Goal: Task Accomplishment & Management: Use online tool/utility

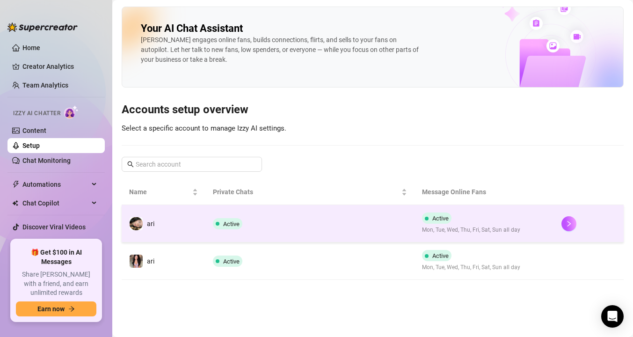
click at [181, 233] on td "ari" at bounding box center [164, 223] width 84 height 37
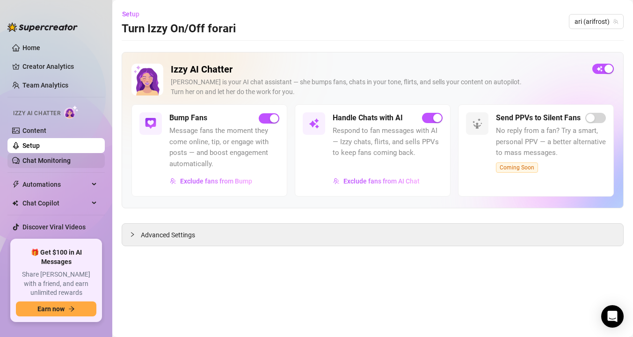
click at [64, 159] on link "Chat Monitoring" at bounding box center [46, 160] width 48 height 7
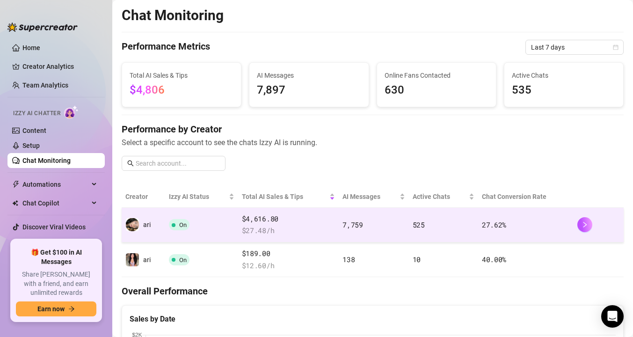
click at [165, 230] on td "On" at bounding box center [201, 225] width 73 height 35
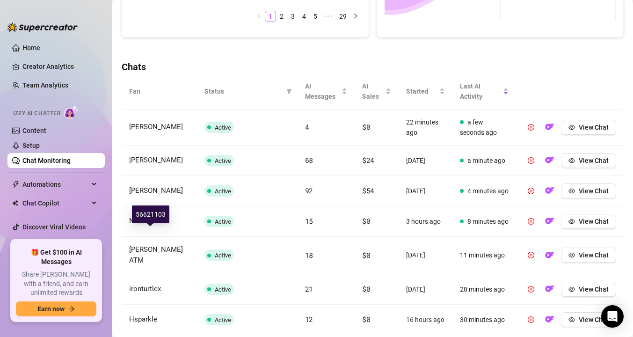
scroll to position [292, 0]
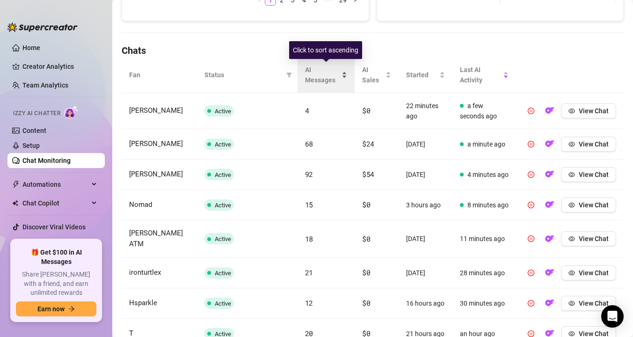
click at [319, 75] on span "AI Messages" at bounding box center [322, 75] width 35 height 21
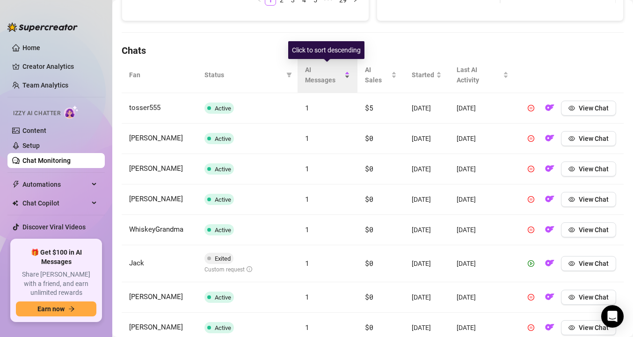
click at [319, 75] on span "AI Messages" at bounding box center [324, 75] width 38 height 21
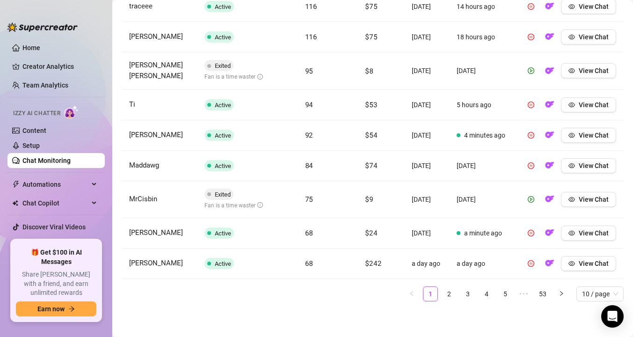
scroll to position [455, 0]
click at [454, 300] on link "2" at bounding box center [449, 294] width 14 height 14
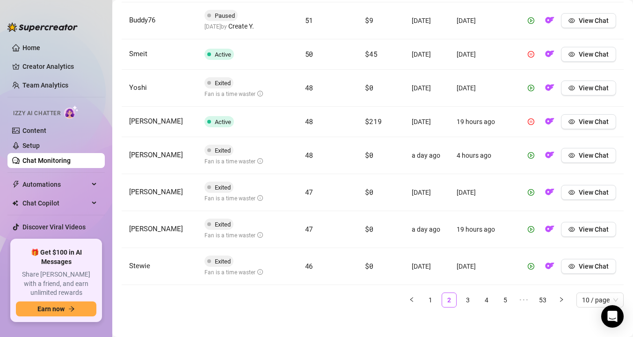
scroll to position [472, 0]
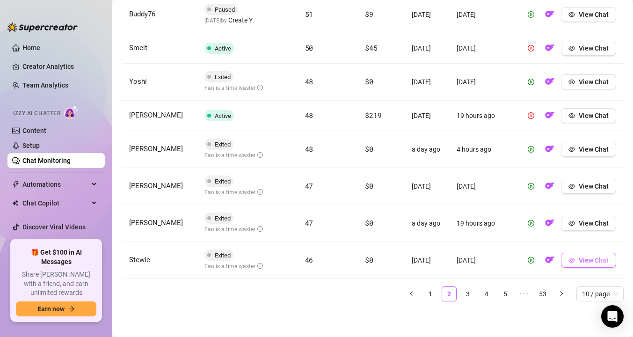
click at [575, 263] on icon "eye" at bounding box center [572, 260] width 7 height 7
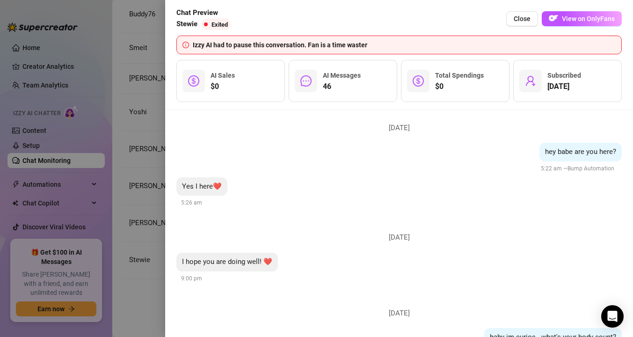
scroll to position [5397, 0]
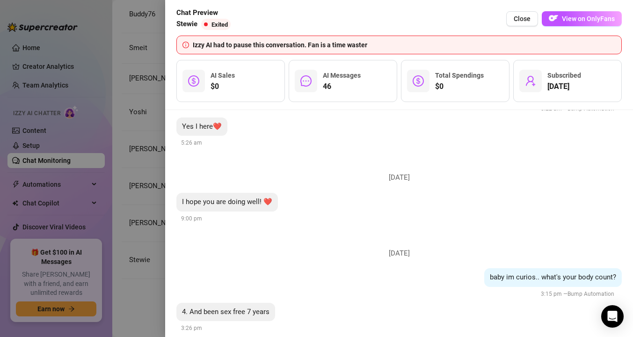
click at [148, 248] on div at bounding box center [316, 168] width 633 height 337
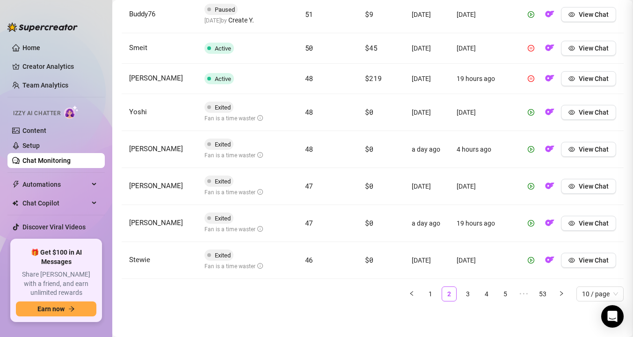
scroll to position [0, 0]
click at [471, 293] on link "3" at bounding box center [468, 294] width 14 height 14
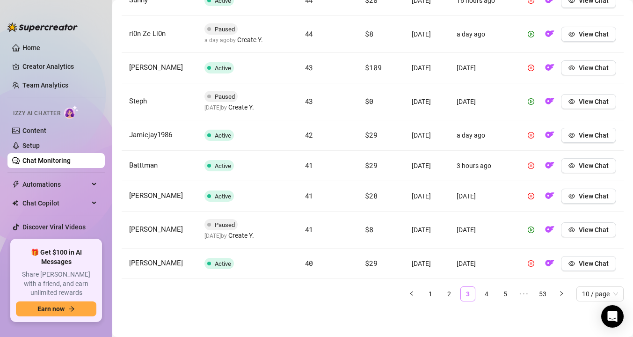
scroll to position [470, 0]
click at [488, 294] on link "4" at bounding box center [487, 294] width 14 height 14
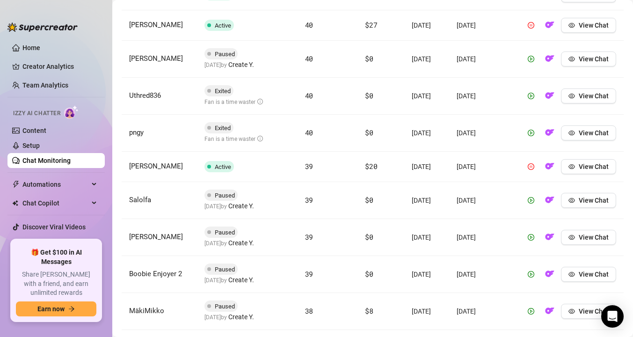
scroll to position [462, 0]
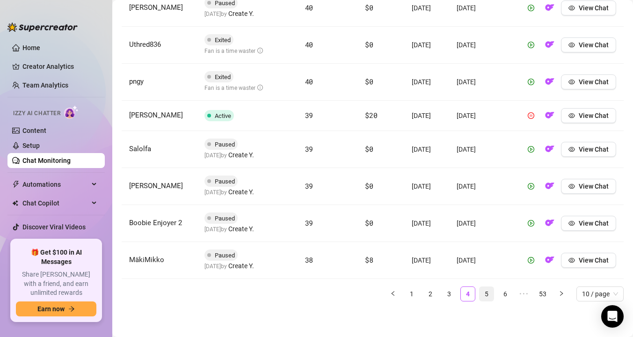
click at [484, 295] on link "5" at bounding box center [487, 294] width 14 height 14
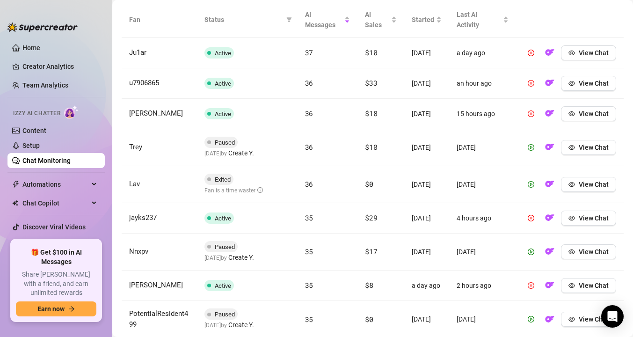
scroll to position [342, 0]
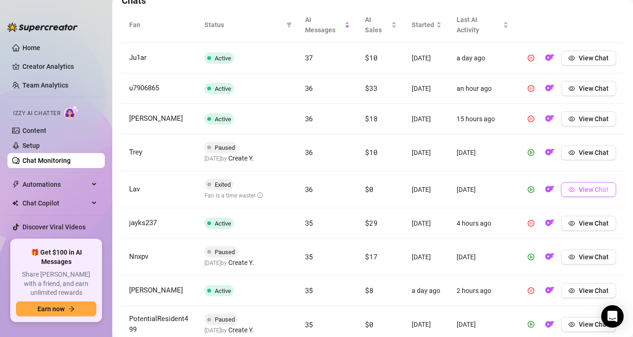
click at [570, 191] on icon "eye" at bounding box center [572, 189] width 7 height 7
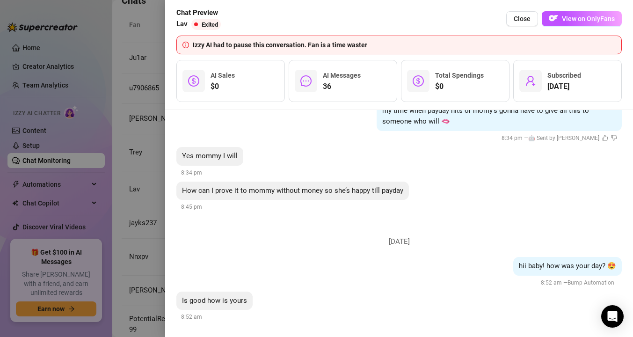
scroll to position [3192, 0]
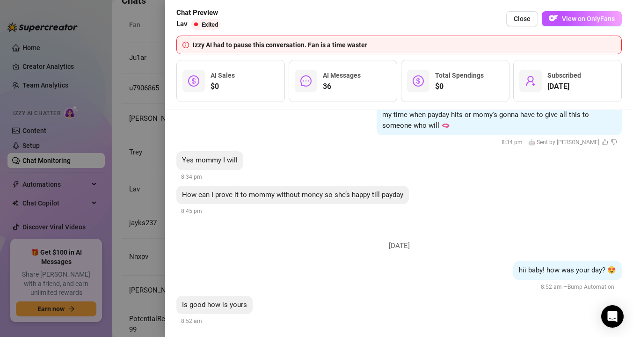
click at [161, 205] on div at bounding box center [316, 168] width 633 height 337
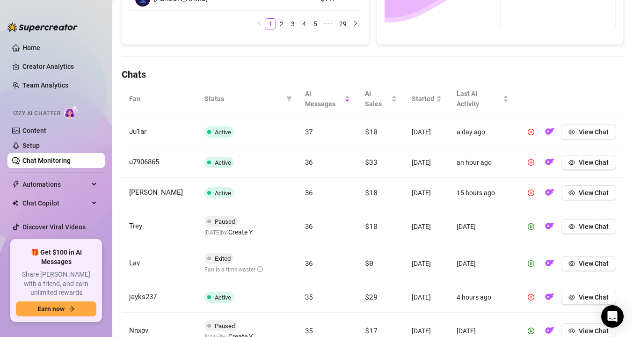
scroll to position [442, 0]
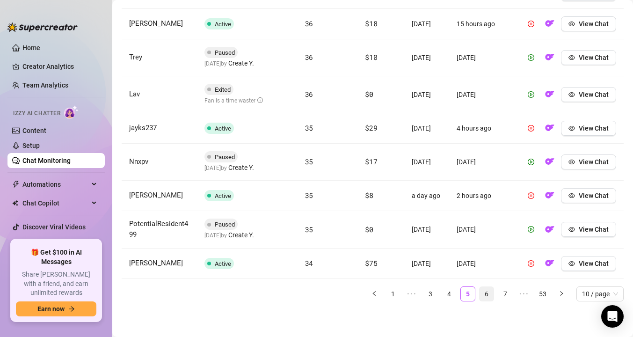
click at [492, 295] on link "6" at bounding box center [487, 294] width 14 height 14
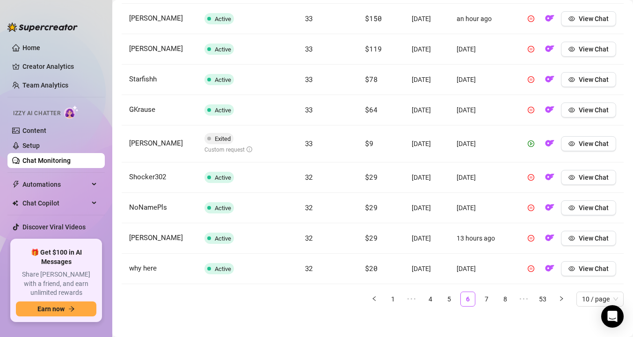
scroll to position [429, 0]
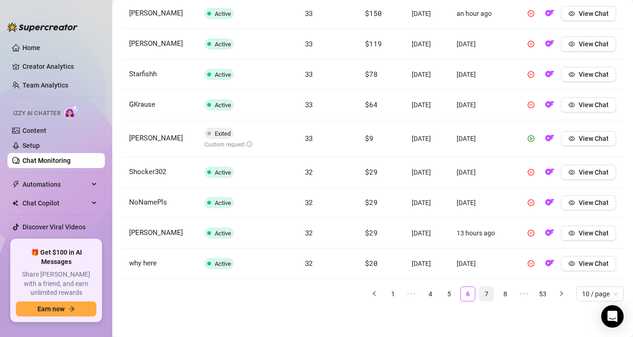
click at [491, 296] on link "7" at bounding box center [487, 294] width 14 height 14
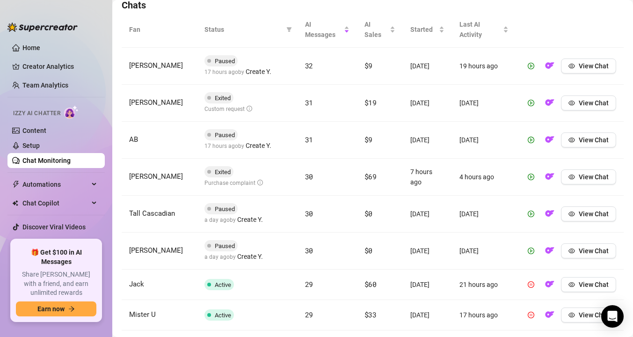
scroll to position [335, 0]
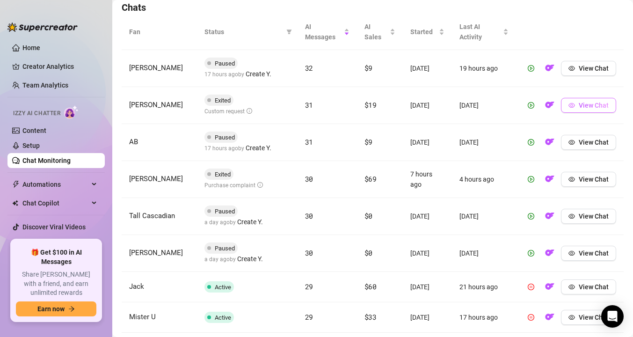
click at [586, 103] on span "View Chat" at bounding box center [594, 105] width 30 height 7
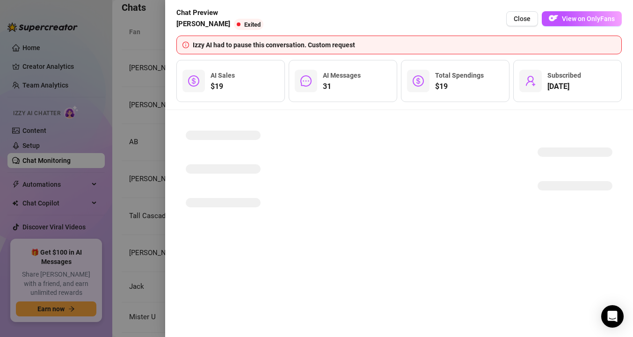
click at [586, 103] on div "Chat Preview [PERSON_NAME] Exited Close View on OnlyFans Izzy AI had to pause t…" at bounding box center [316, 168] width 633 height 337
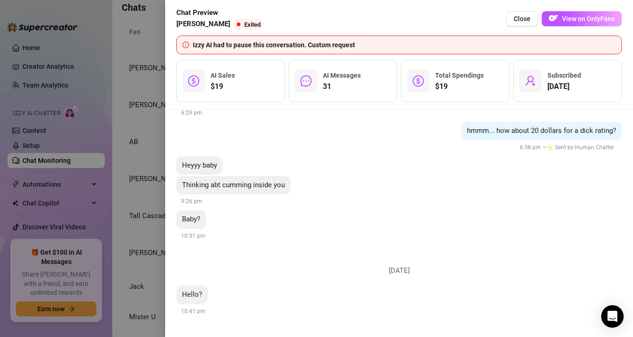
scroll to position [2908, 0]
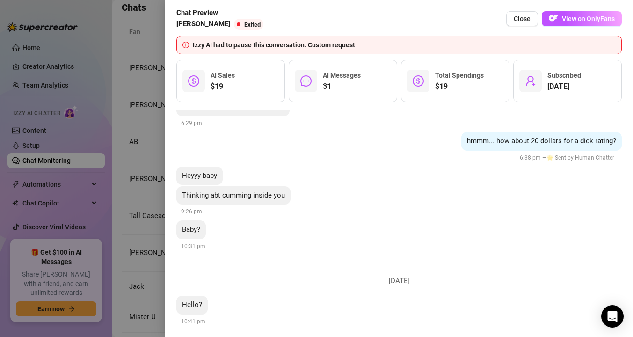
click at [153, 167] on div at bounding box center [316, 168] width 633 height 337
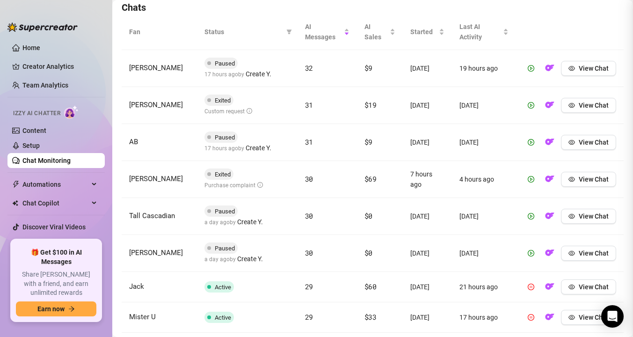
scroll to position [0, 0]
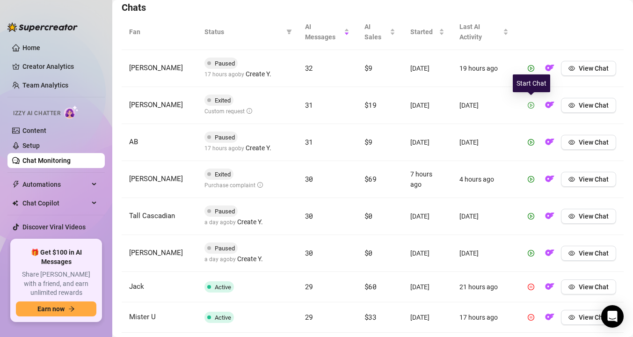
click at [531, 103] on icon "play-circle" at bounding box center [531, 105] width 7 height 7
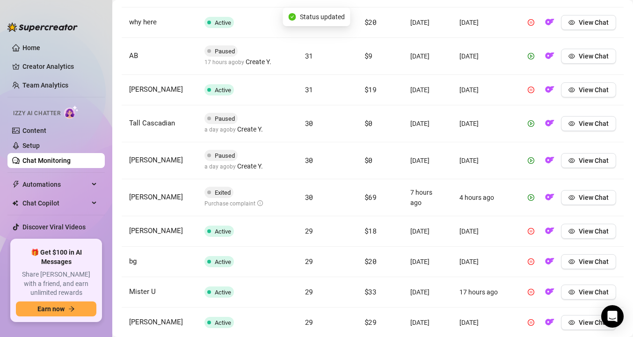
scroll to position [379, 0]
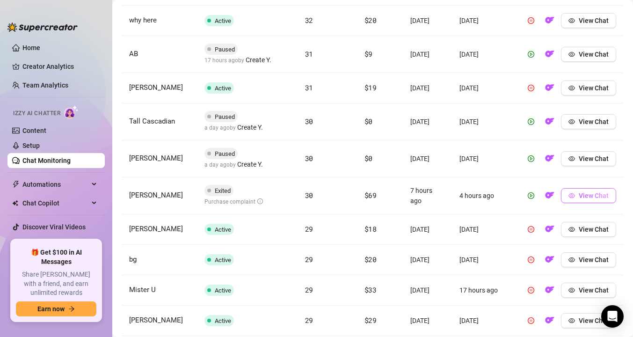
click at [588, 195] on span "View Chat" at bounding box center [594, 195] width 30 height 7
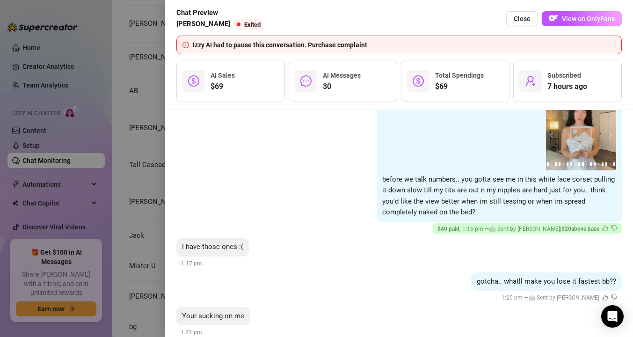
scroll to position [2194, 0]
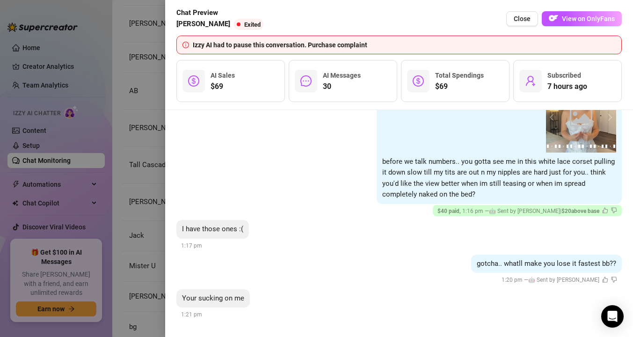
click at [160, 189] on div at bounding box center [316, 168] width 633 height 337
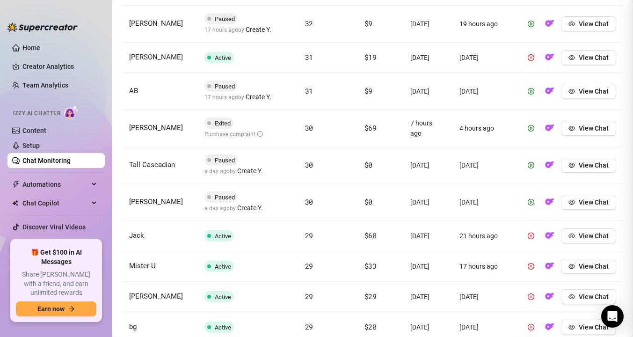
scroll to position [0, 0]
click at [572, 127] on icon "eye" at bounding box center [572, 128] width 7 height 7
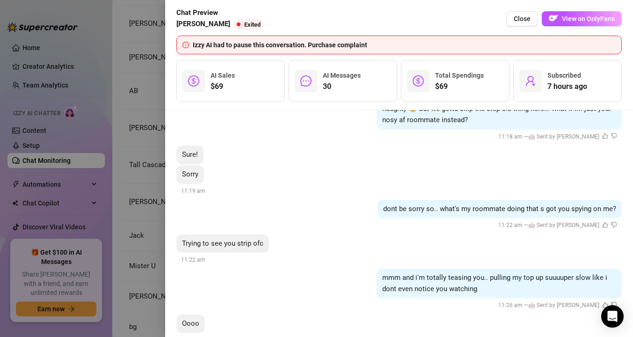
scroll to position [881, 0]
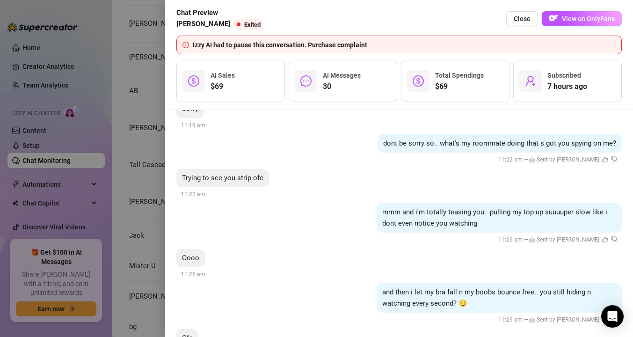
click at [133, 207] on div at bounding box center [316, 168] width 633 height 337
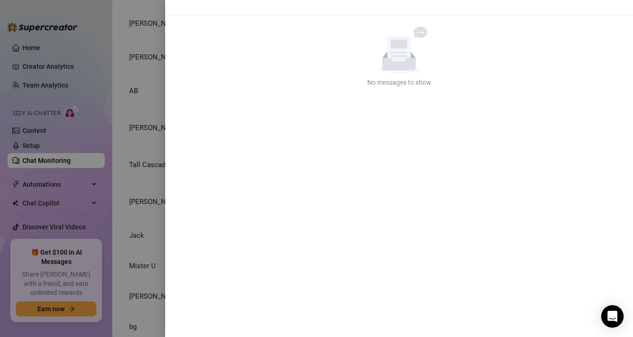
scroll to position [0, 0]
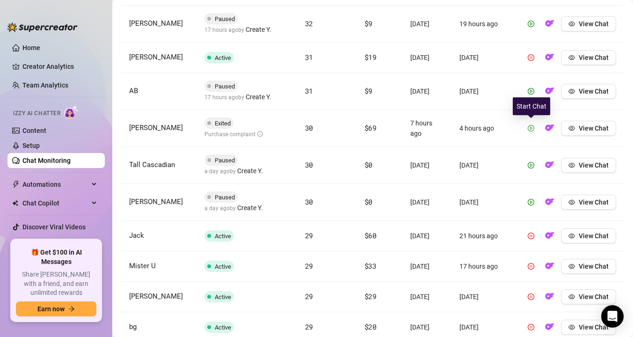
click at [535, 129] on button "button" at bounding box center [531, 128] width 15 height 15
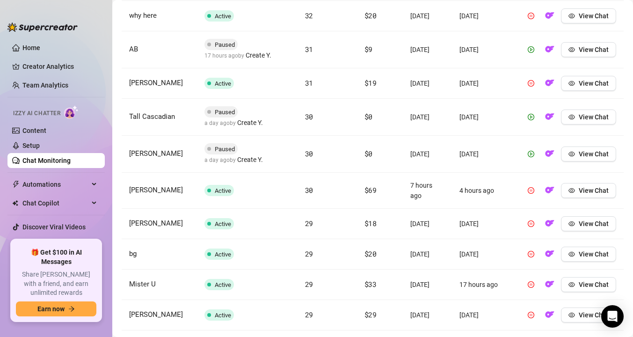
scroll to position [435, 0]
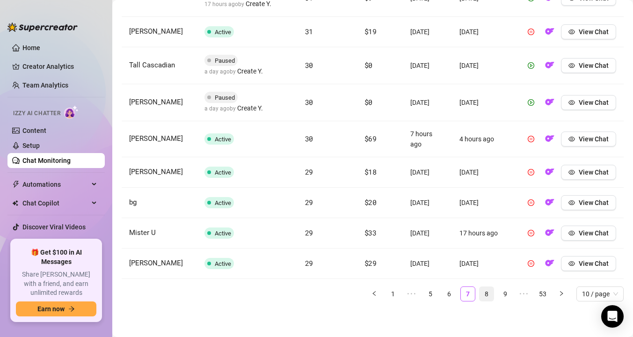
click at [484, 293] on link "8" at bounding box center [487, 294] width 14 height 14
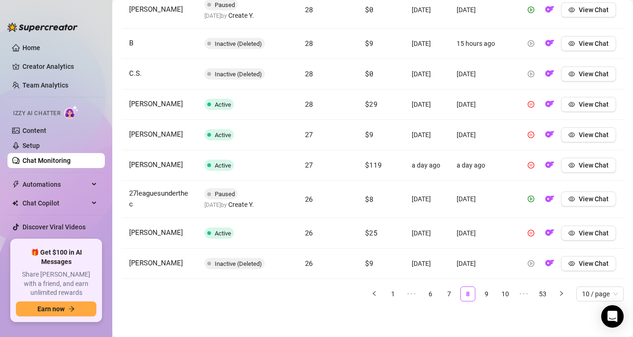
scroll to position [449, 0]
click at [488, 301] on link "9" at bounding box center [487, 294] width 14 height 14
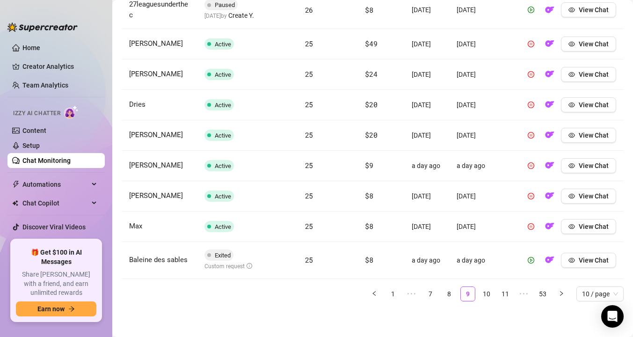
scroll to position [463, 0]
click at [487, 287] on link "10" at bounding box center [487, 294] width 14 height 14
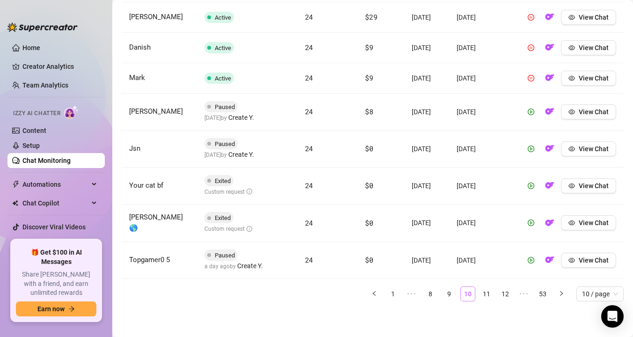
scroll to position [453, 0]
click at [488, 301] on link "11" at bounding box center [487, 294] width 14 height 14
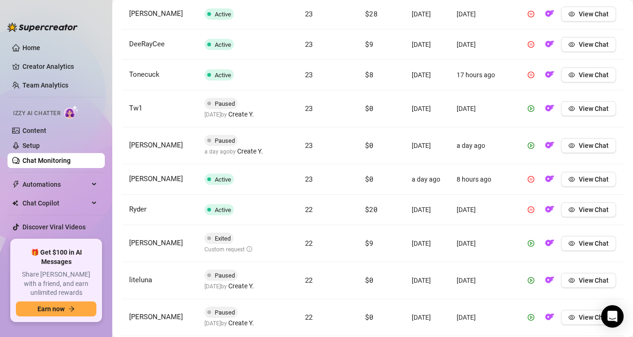
scroll to position [382, 0]
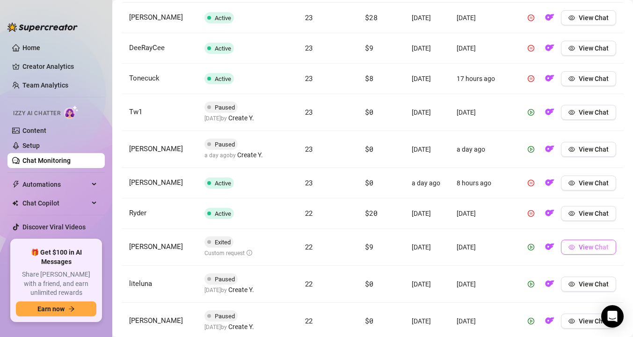
click at [567, 255] on button "View Chat" at bounding box center [588, 247] width 55 height 15
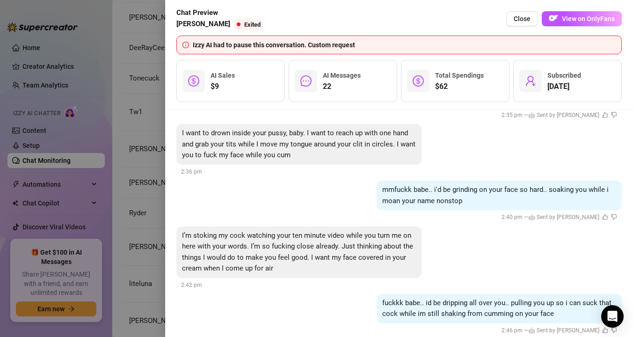
scroll to position [1944, 0]
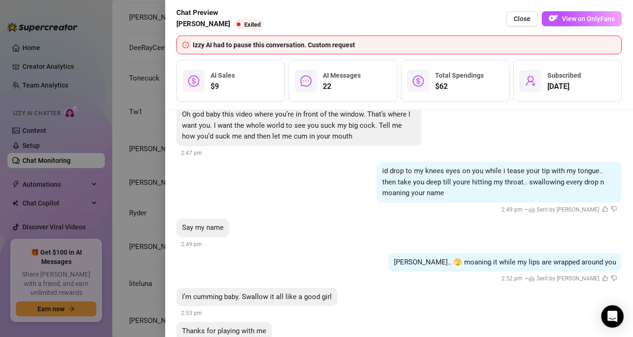
click at [146, 198] on div at bounding box center [316, 168] width 633 height 337
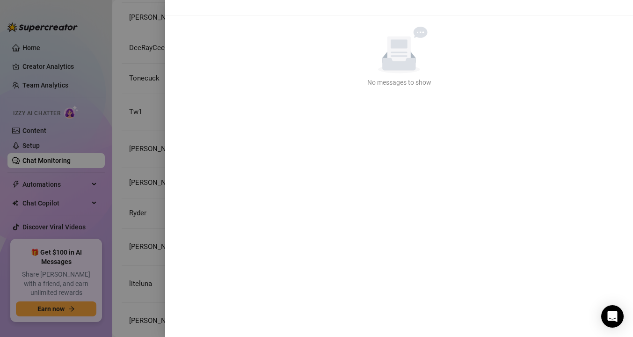
scroll to position [0, 0]
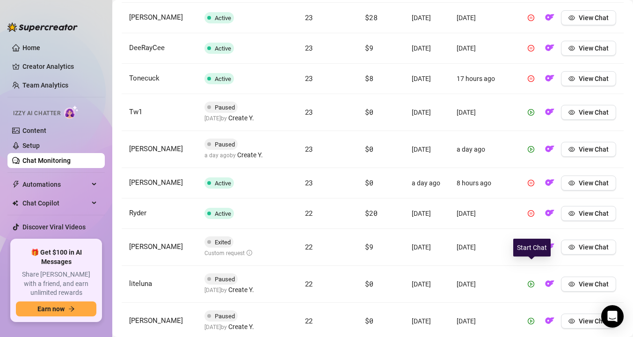
click at [532, 250] on icon "play-circle" at bounding box center [531, 247] width 7 height 7
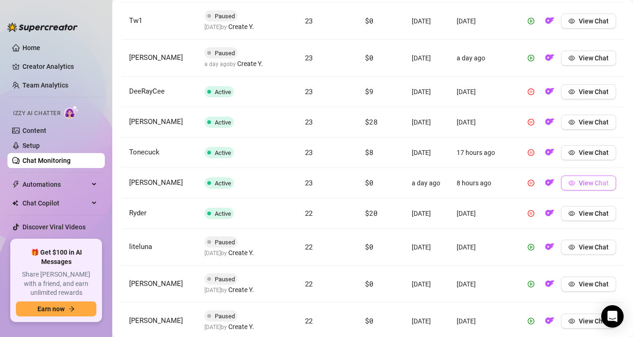
click at [571, 186] on icon "eye" at bounding box center [572, 183] width 7 height 7
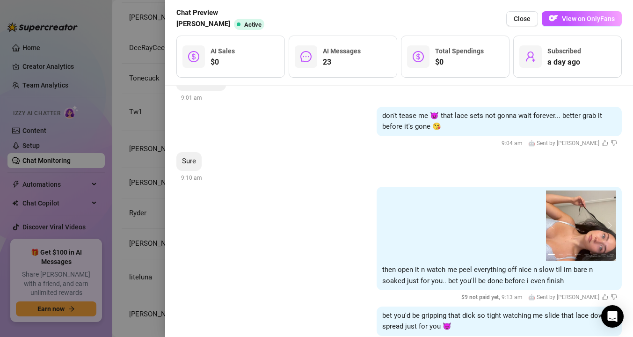
scroll to position [1837, 0]
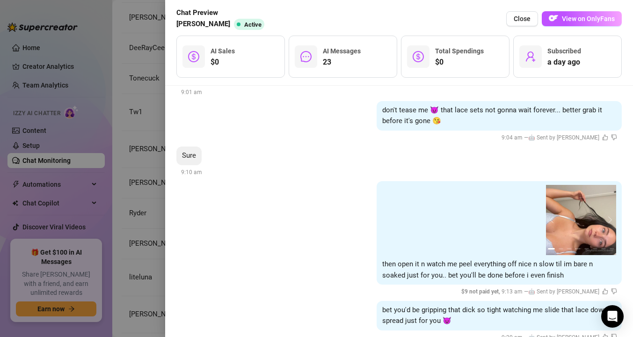
click at [154, 239] on div at bounding box center [316, 168] width 633 height 337
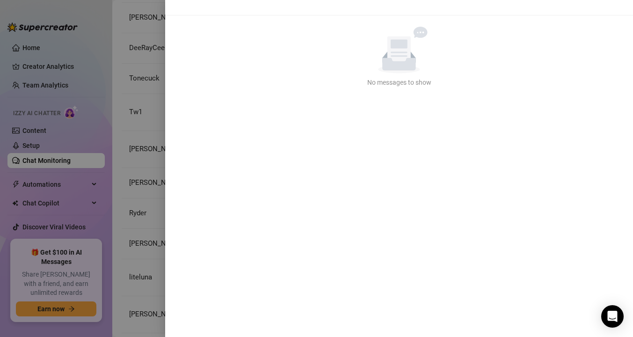
scroll to position [0, 0]
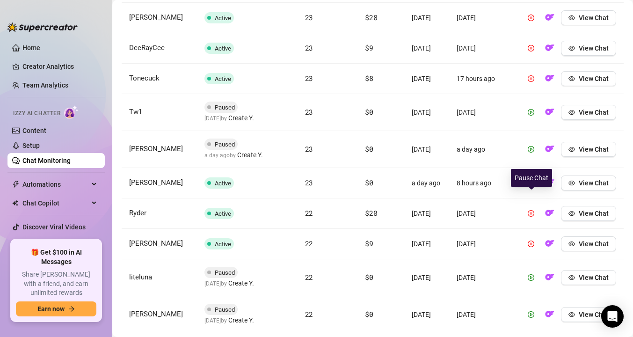
click at [530, 186] on icon "pause-circle" at bounding box center [531, 183] width 7 height 7
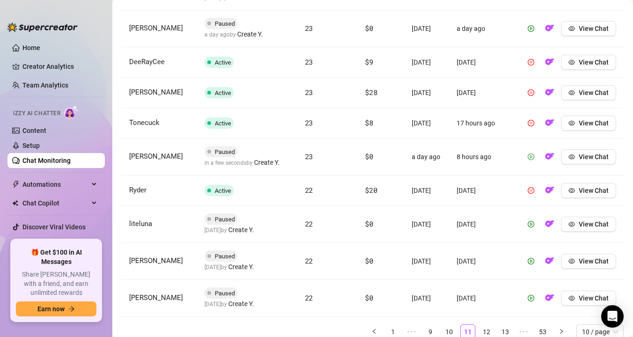
scroll to position [472, 0]
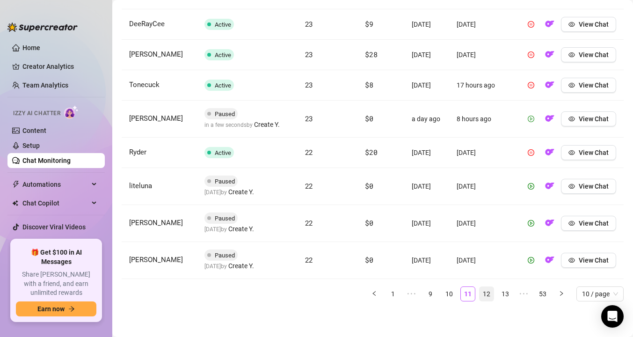
click at [487, 295] on link "12" at bounding box center [487, 294] width 14 height 14
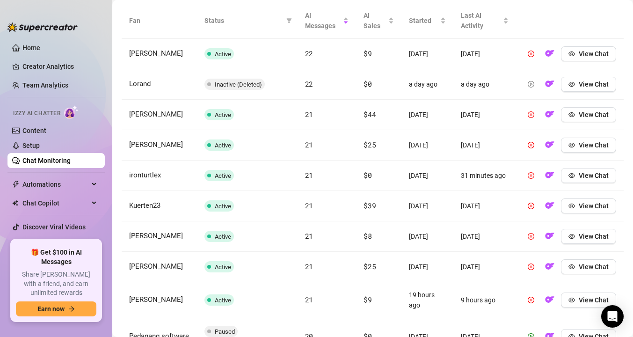
scroll to position [357, 0]
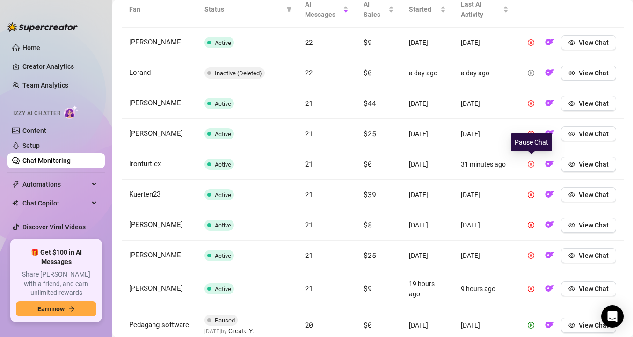
click at [528, 162] on icon "pause-circle" at bounding box center [531, 164] width 7 height 7
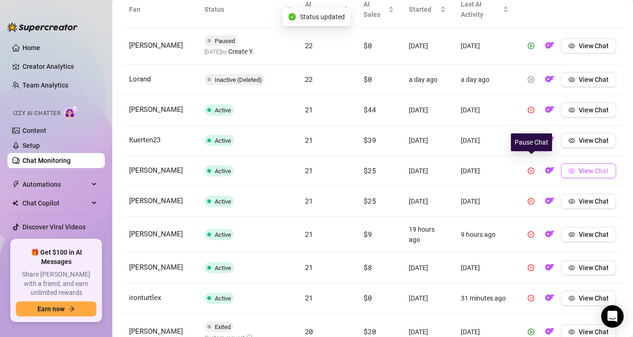
click at [583, 169] on span "View Chat" at bounding box center [594, 170] width 30 height 7
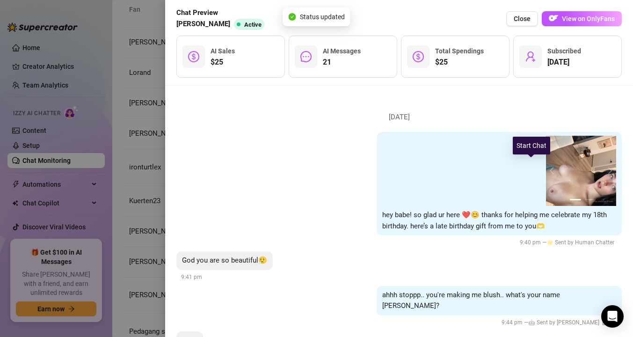
scroll to position [29, 0]
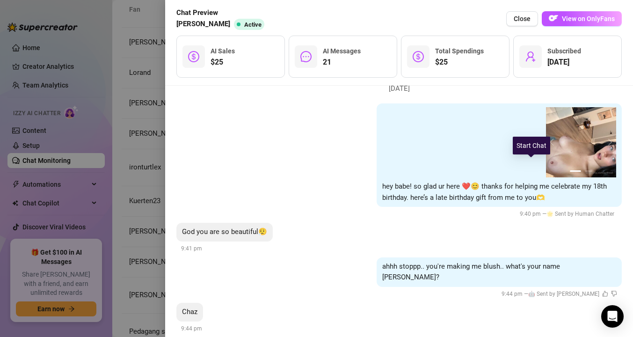
click at [174, 172] on div "[DATE] 1 2 hey babe! so glad ur here ❤️😊 thanks for helping me celebrate my 18t…" at bounding box center [399, 211] width 468 height 251
click at [146, 172] on div at bounding box center [316, 168] width 633 height 337
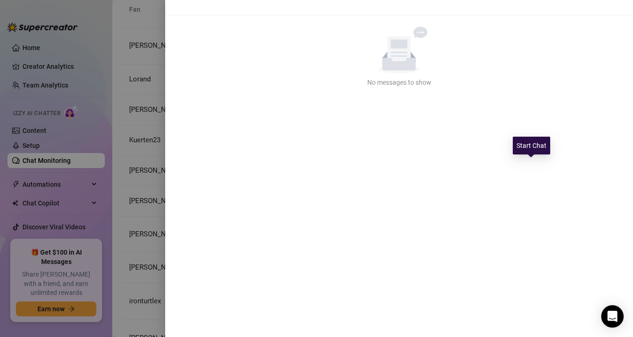
scroll to position [0, 0]
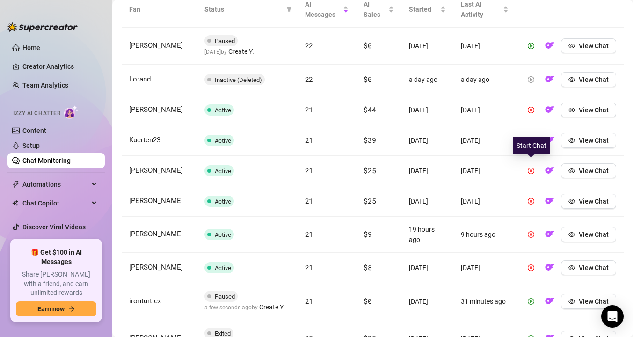
click at [407, 211] on td "[DATE]" at bounding box center [428, 201] width 52 height 30
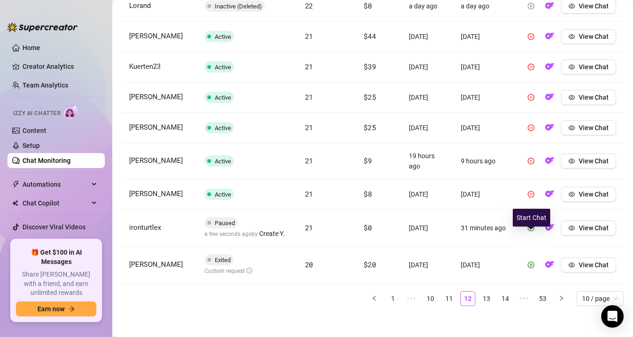
scroll to position [435, 0]
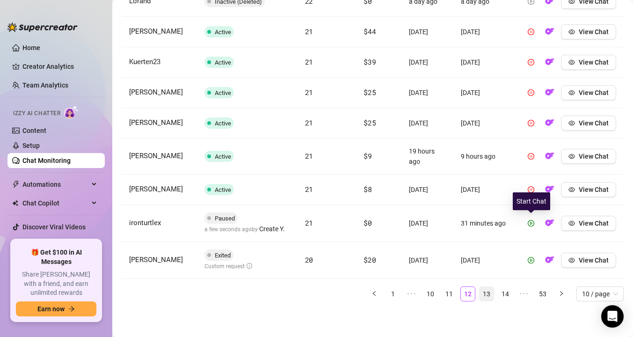
click at [490, 294] on link "13" at bounding box center [487, 294] width 14 height 14
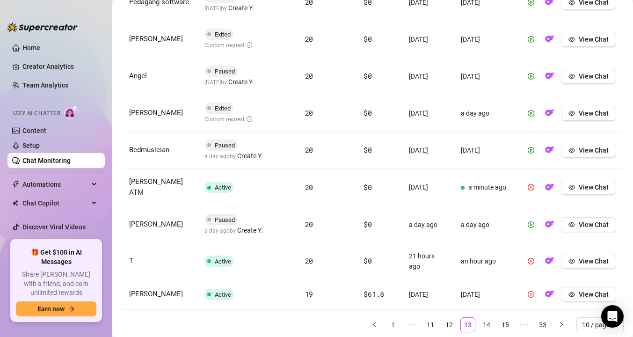
scroll to position [442, 0]
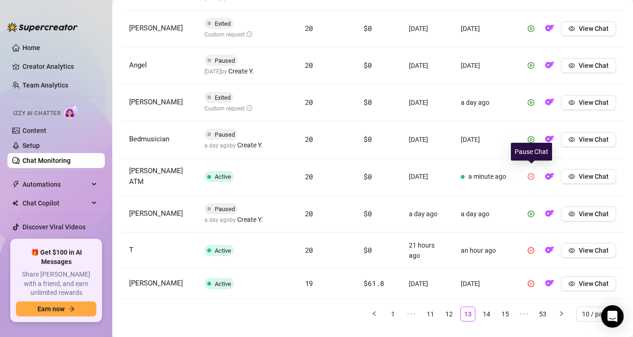
click at [531, 174] on icon "pause-circle" at bounding box center [531, 176] width 7 height 7
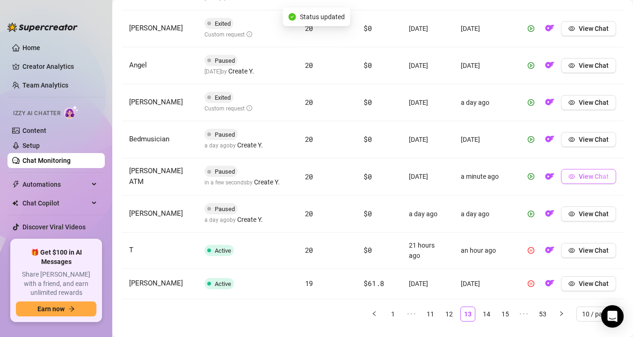
click at [575, 176] on icon "eye" at bounding box center [572, 176] width 7 height 5
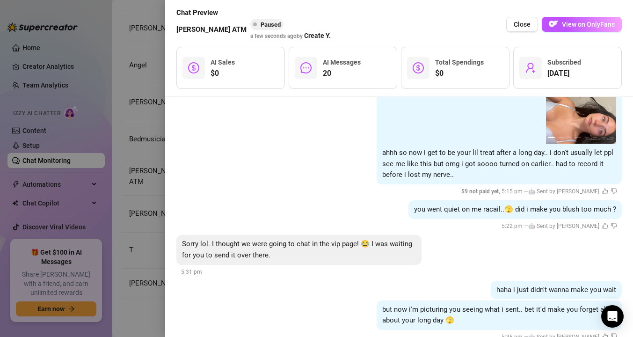
scroll to position [1527, 0]
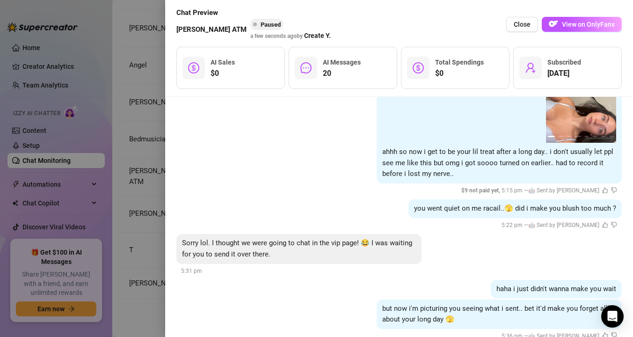
click at [149, 237] on div at bounding box center [316, 168] width 633 height 337
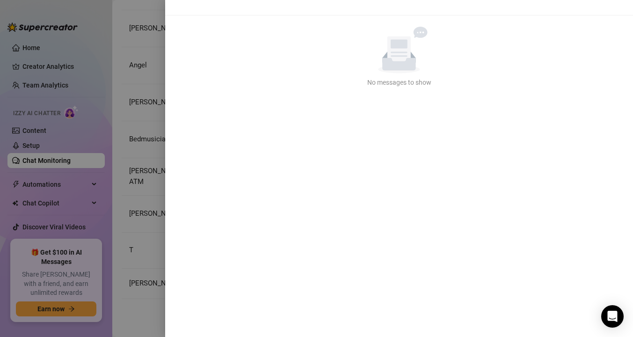
scroll to position [0, 0]
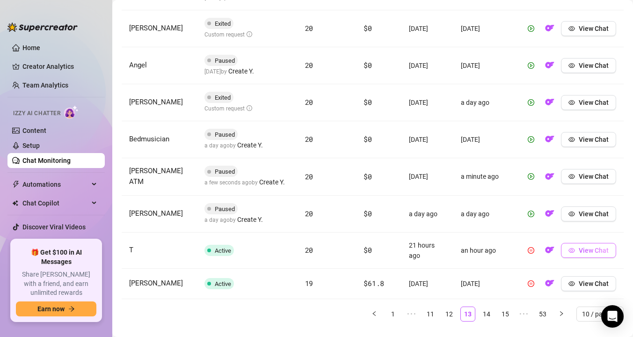
click at [572, 248] on icon "eye" at bounding box center [572, 250] width 7 height 5
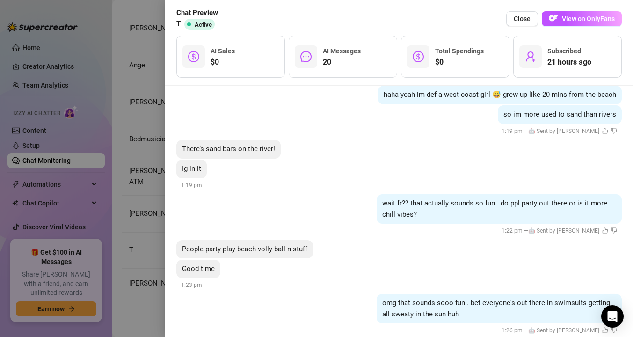
scroll to position [836, 0]
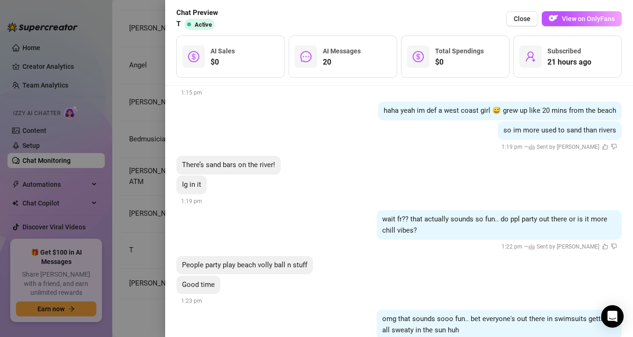
click at [160, 193] on div at bounding box center [316, 168] width 633 height 337
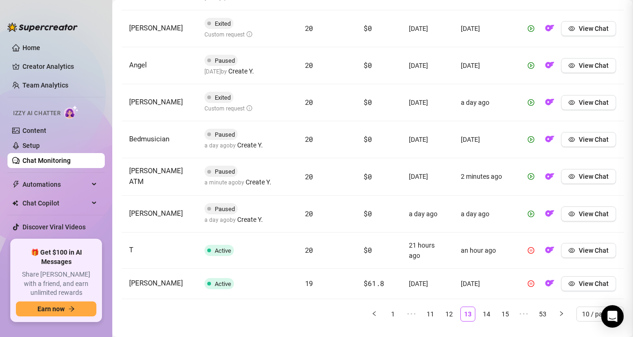
scroll to position [0, 0]
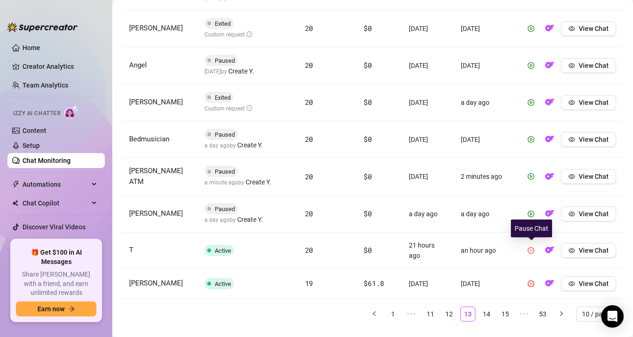
click at [529, 250] on icon "pause-circle" at bounding box center [531, 250] width 7 height 7
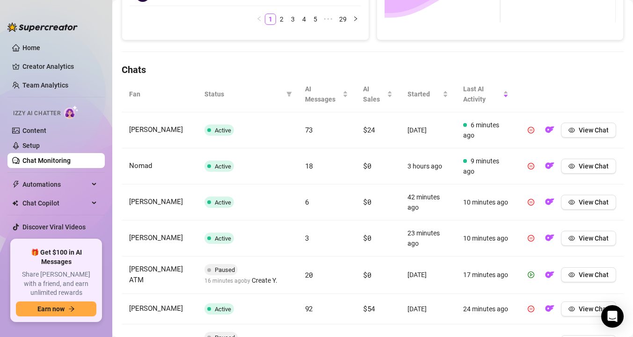
scroll to position [279, 0]
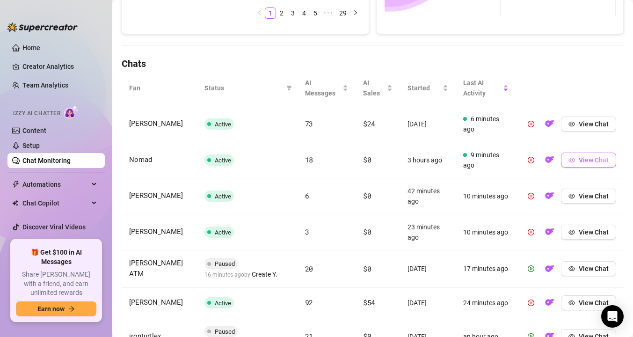
click at [582, 162] on span "View Chat" at bounding box center [594, 159] width 30 height 7
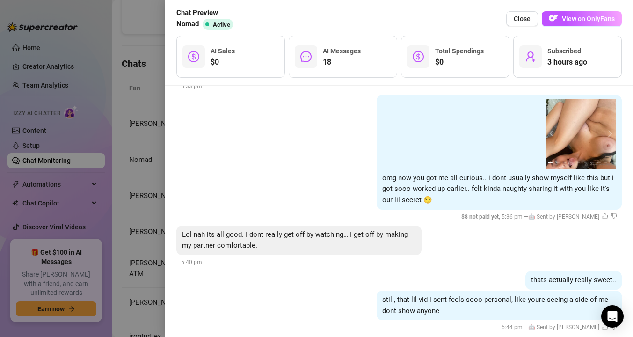
scroll to position [1908, 0]
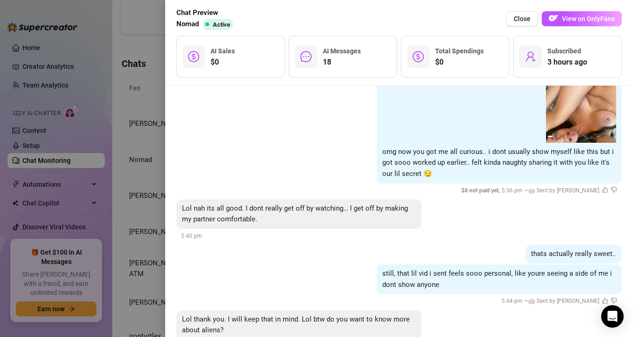
click at [156, 207] on div at bounding box center [316, 168] width 633 height 337
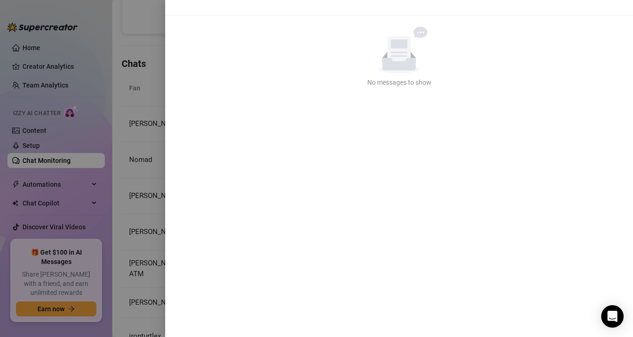
scroll to position [0, 0]
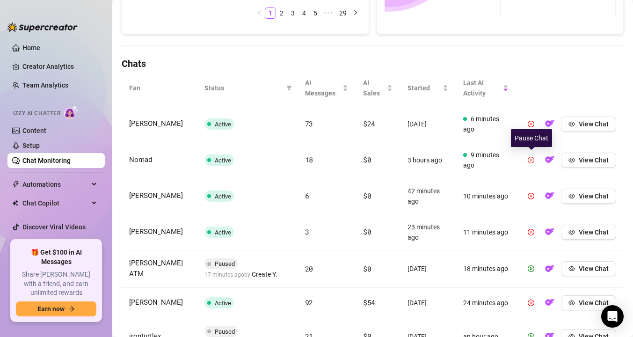
click at [532, 159] on icon "pause-circle" at bounding box center [531, 160] width 7 height 7
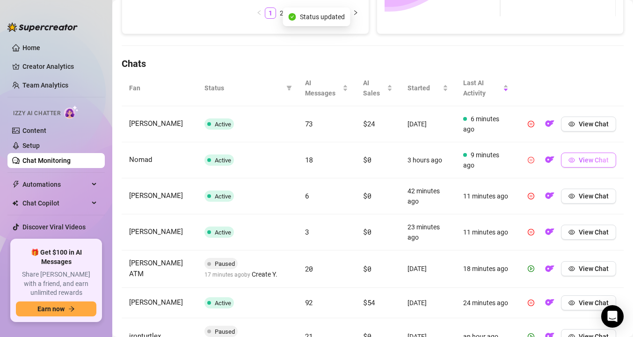
click at [572, 158] on icon "eye" at bounding box center [572, 160] width 7 height 7
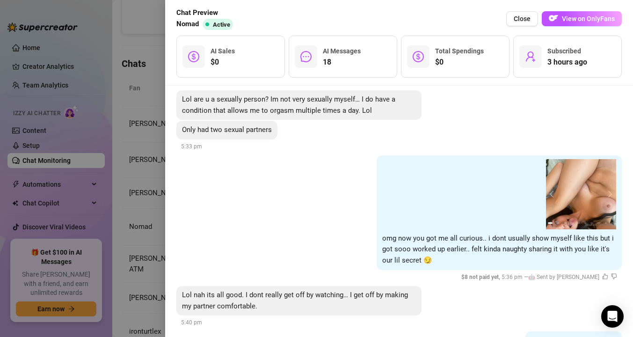
scroll to position [1941, 0]
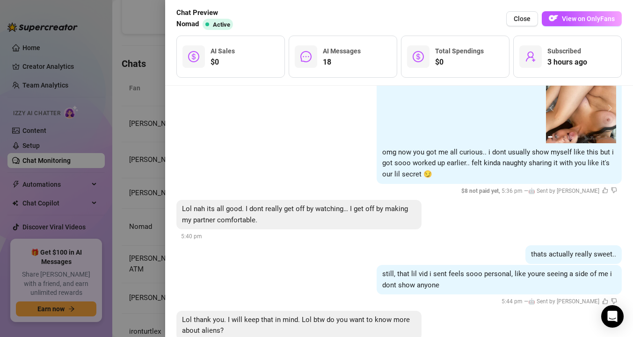
click at [117, 129] on div at bounding box center [316, 168] width 633 height 337
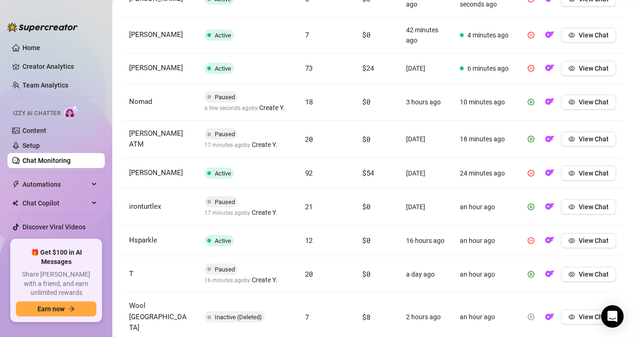
scroll to position [416, 0]
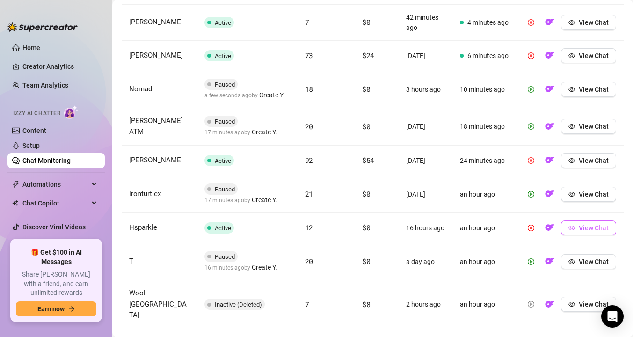
click at [587, 228] on span "View Chat" at bounding box center [594, 227] width 30 height 7
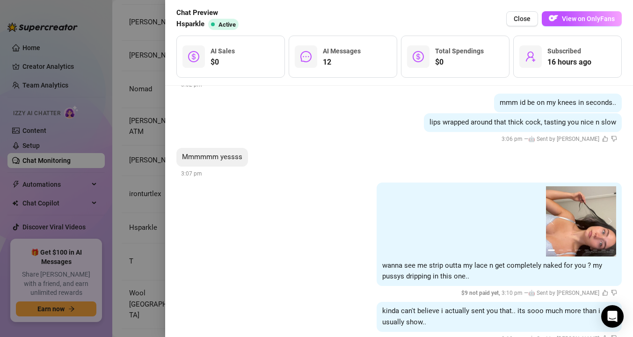
scroll to position [834, 0]
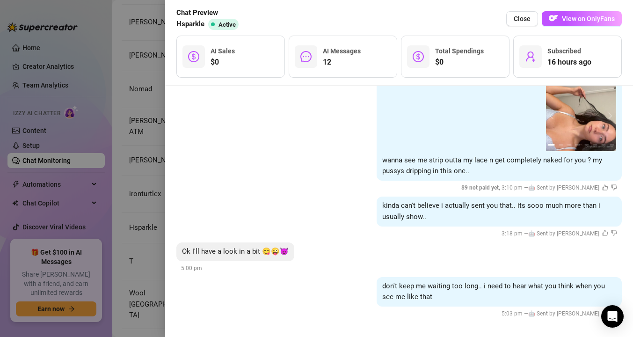
click at [148, 161] on div at bounding box center [316, 168] width 633 height 337
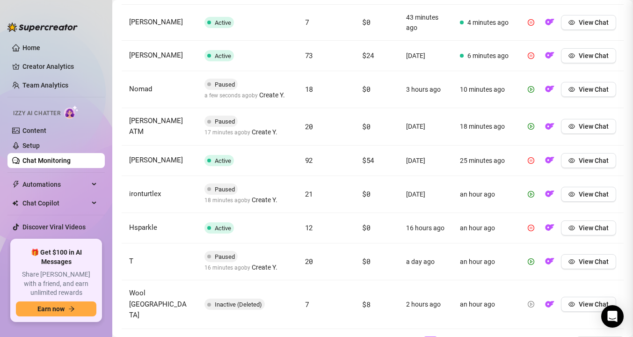
scroll to position [0, 0]
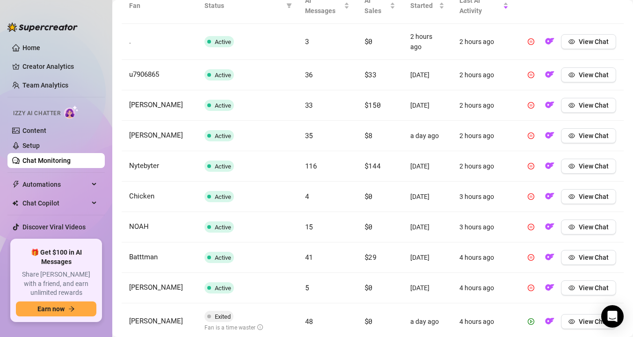
scroll to position [356, 0]
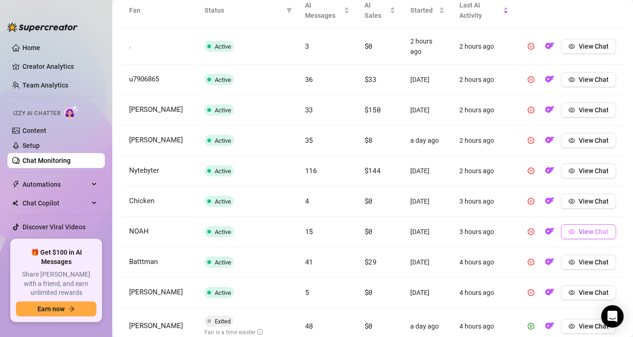
click at [578, 227] on button "View Chat" at bounding box center [588, 231] width 55 height 15
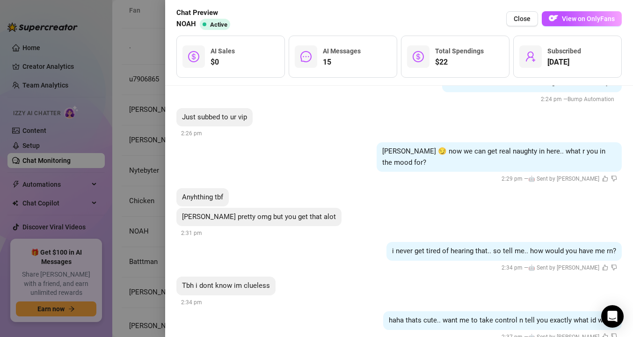
scroll to position [1387, 0]
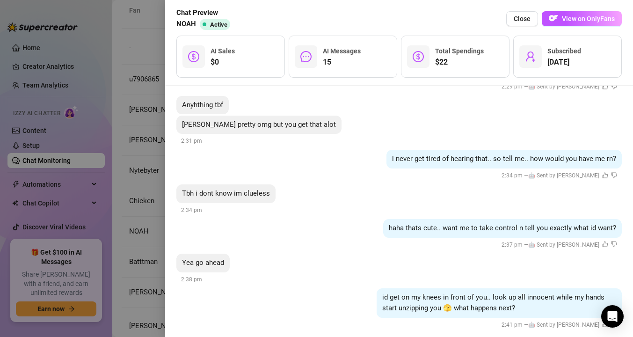
click at [161, 194] on div at bounding box center [316, 168] width 633 height 337
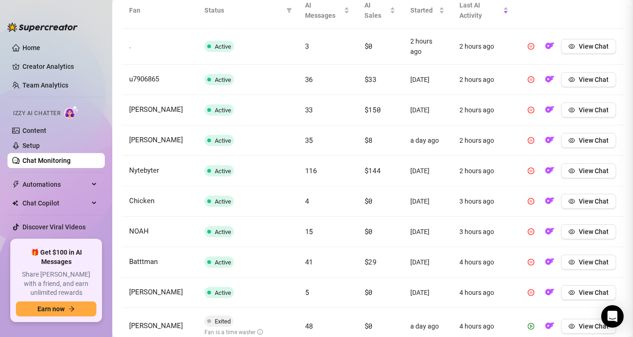
scroll to position [0, 0]
click at [585, 260] on span "View Chat" at bounding box center [594, 261] width 30 height 7
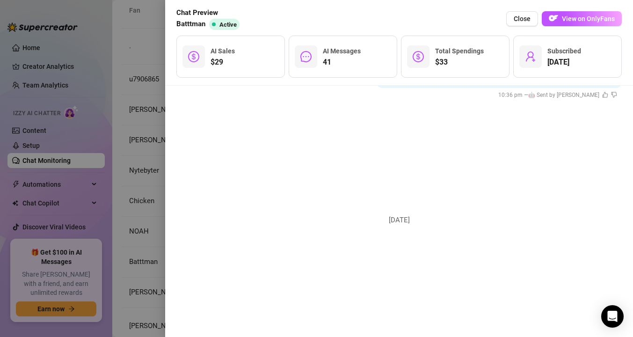
scroll to position [3475, 0]
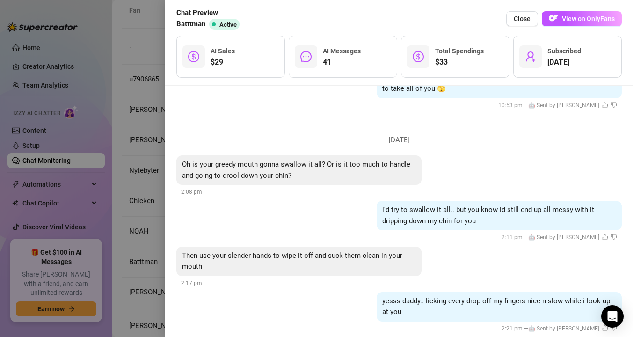
click at [148, 192] on div at bounding box center [316, 168] width 633 height 337
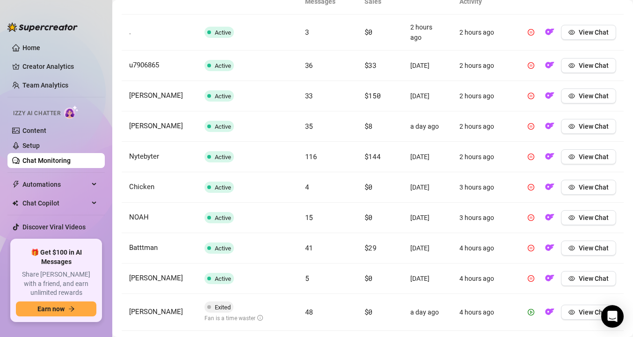
scroll to position [422, 0]
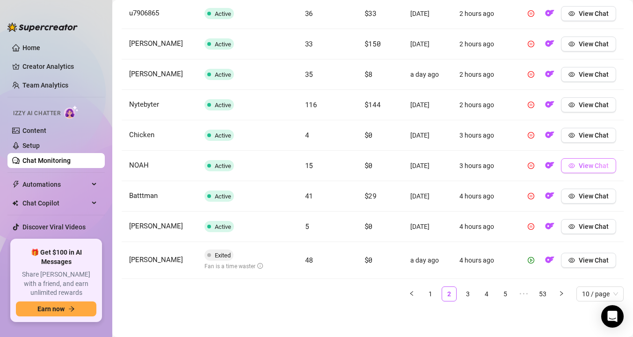
click at [577, 170] on button "View Chat" at bounding box center [588, 165] width 55 height 15
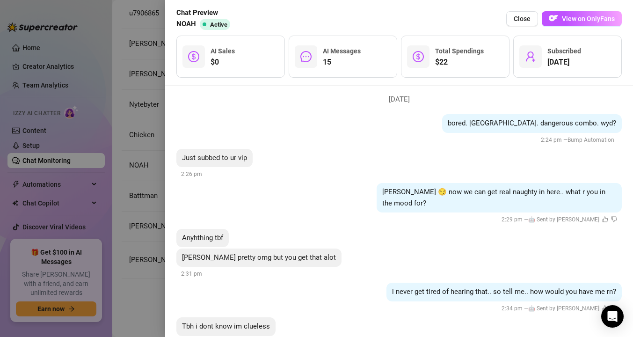
scroll to position [1239, 0]
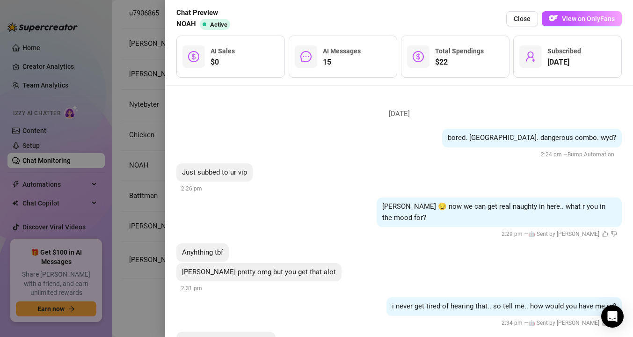
click at [128, 148] on div at bounding box center [316, 168] width 633 height 337
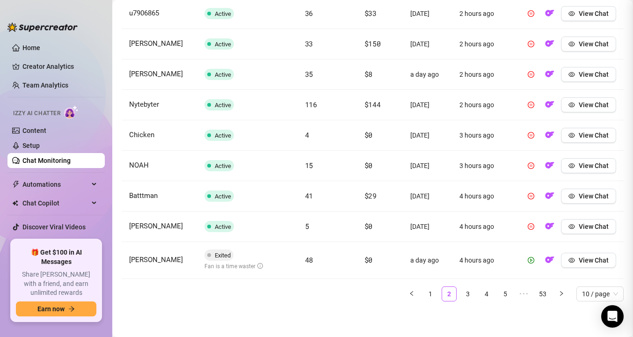
scroll to position [0, 0]
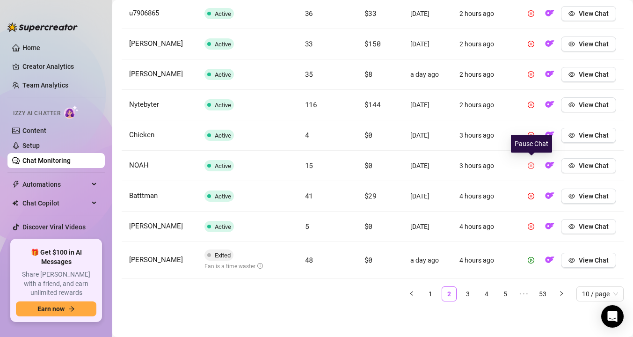
click at [533, 164] on icon "pause-circle" at bounding box center [531, 165] width 7 height 7
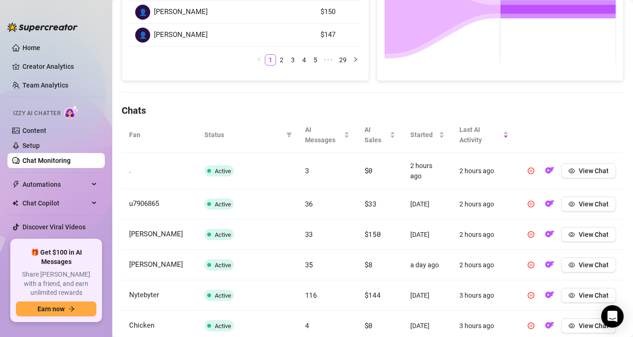
scroll to position [238, 0]
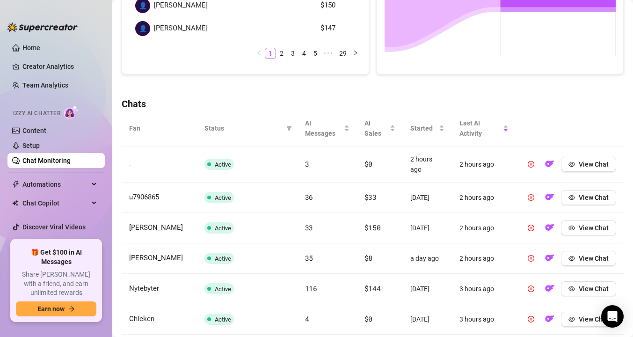
click at [136, 125] on th "Fan" at bounding box center [159, 128] width 75 height 36
